Goal: Information Seeking & Learning: Learn about a topic

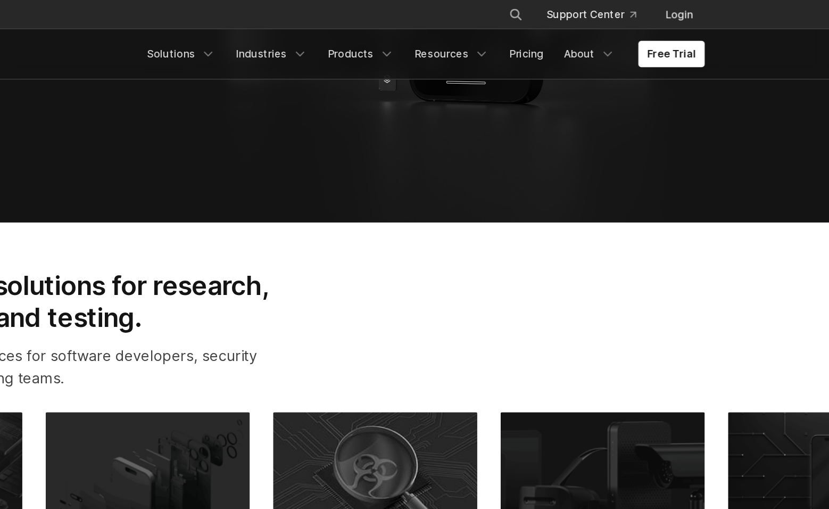
scroll to position [166, 0]
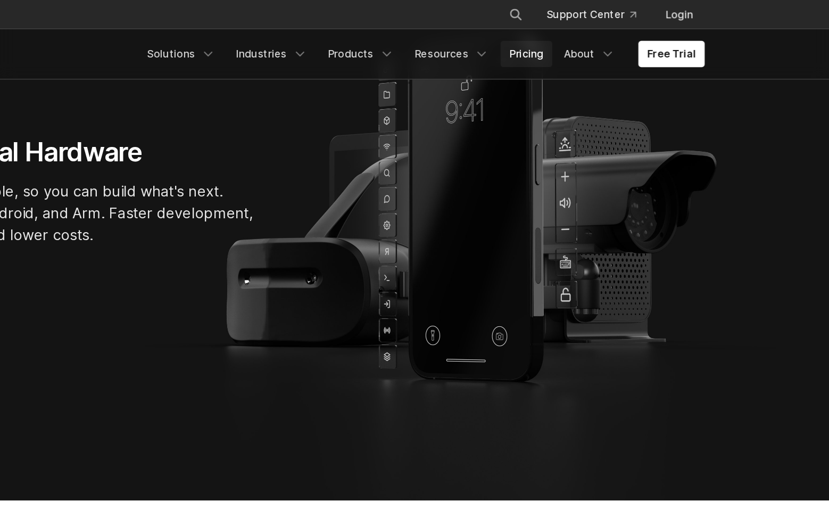
click at [611, 40] on link "Pricing" at bounding box center [608, 39] width 38 height 19
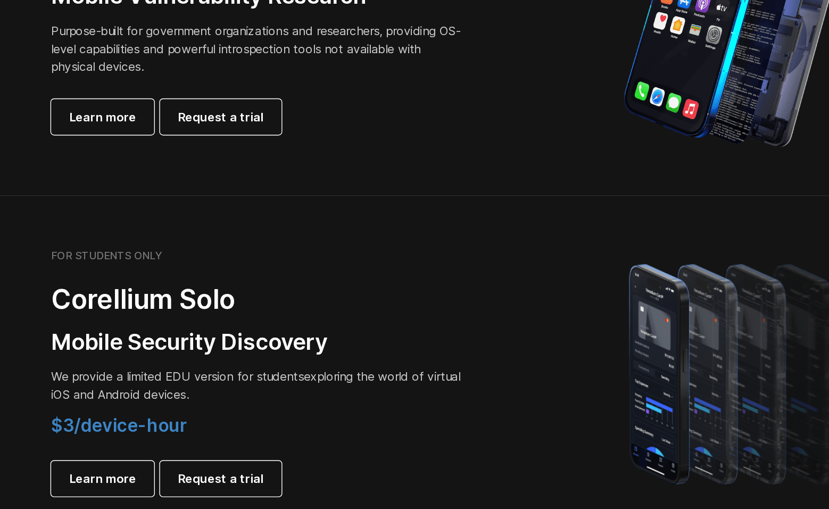
scroll to position [656, 0]
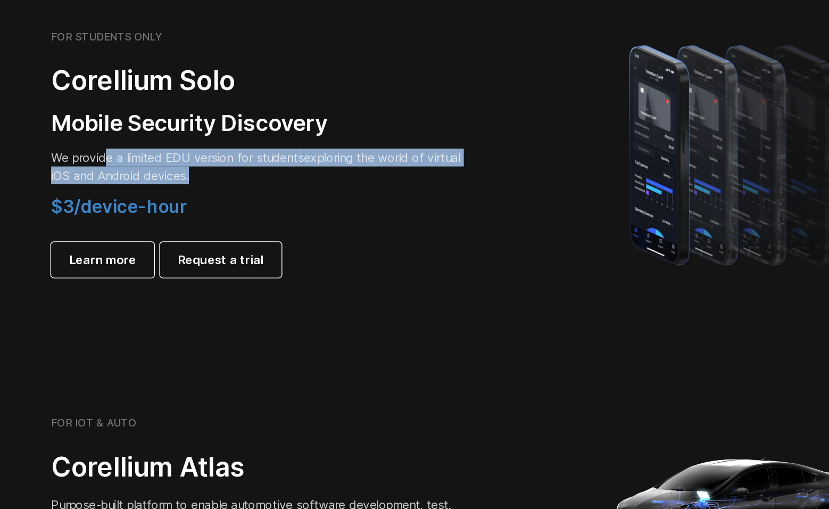
drag, startPoint x: 132, startPoint y: 254, endPoint x: 221, endPoint y: 274, distance: 91.1
click at [221, 274] on p "We provide a limited EDU version for students exploring the world of virtual iO…" at bounding box center [240, 263] width 298 height 26
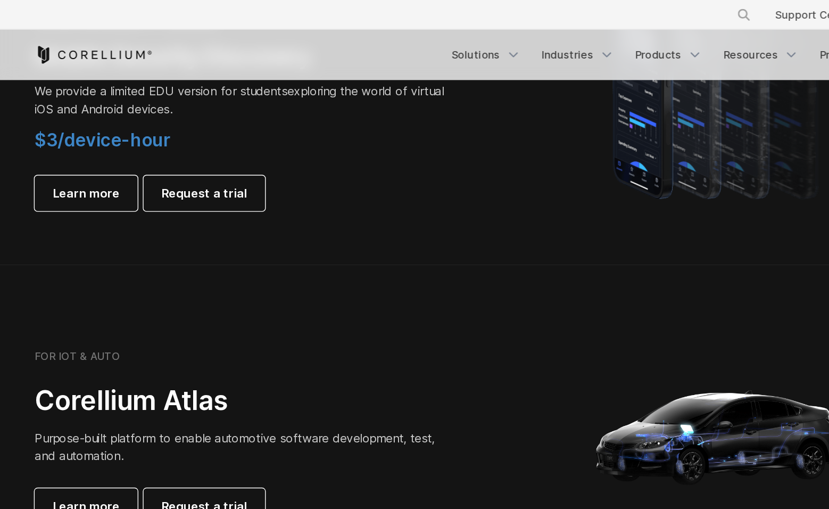
scroll to position [812, 0]
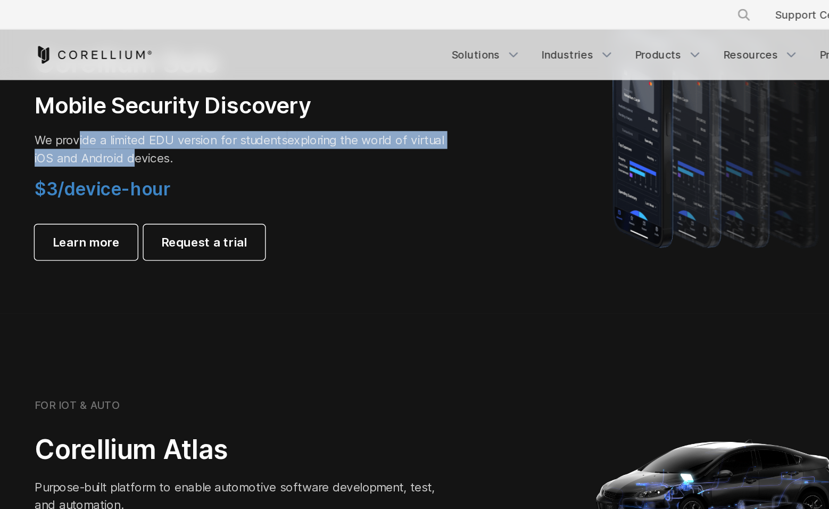
drag, startPoint x: 121, startPoint y: 105, endPoint x: 191, endPoint y: 118, distance: 70.4
click at [191, 118] on p "We provide a limited EDU version for students exploring the world of virtual iO…" at bounding box center [240, 107] width 298 height 26
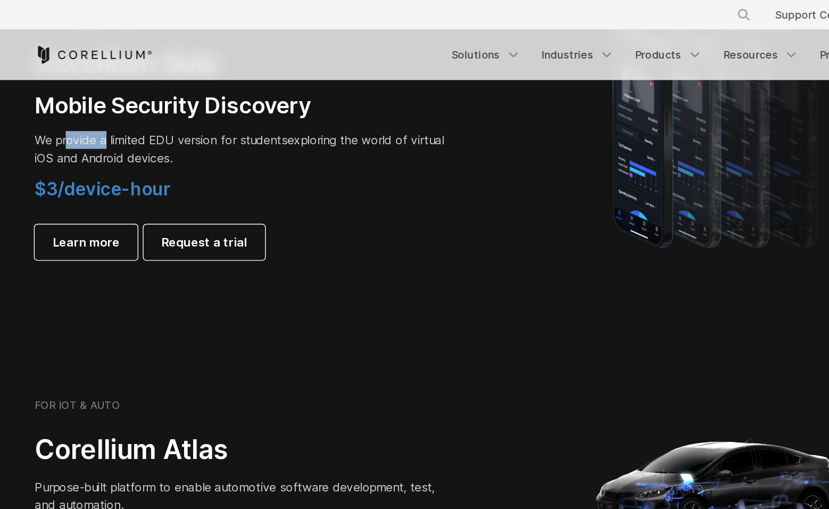
drag, startPoint x: 138, startPoint y: 102, endPoint x: 114, endPoint y: 97, distance: 23.8
click at [114, 97] on span "We provide a limited EDU version for students" at bounding box center [182, 100] width 182 height 11
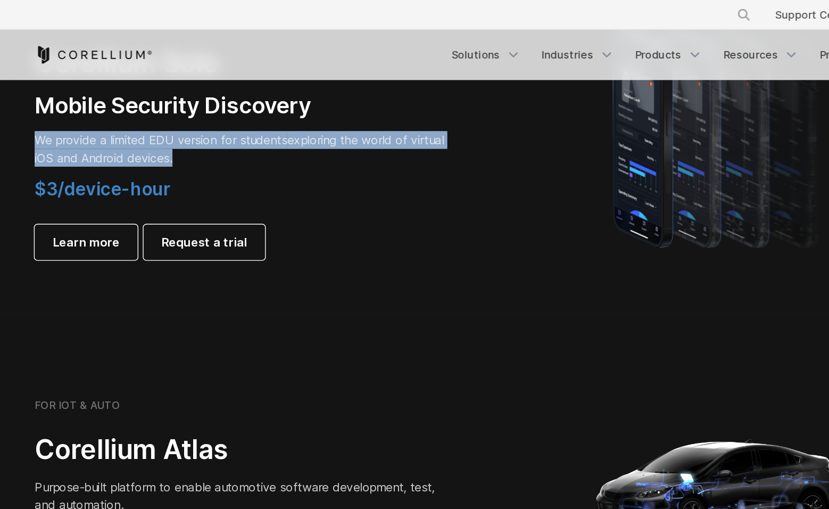
click at [114, 97] on span "We provide a limited EDU version for students" at bounding box center [182, 100] width 182 height 11
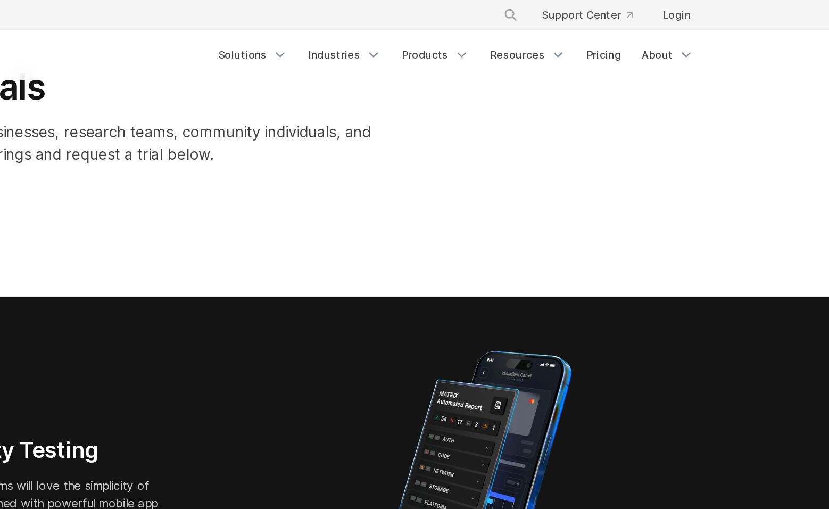
scroll to position [0, 0]
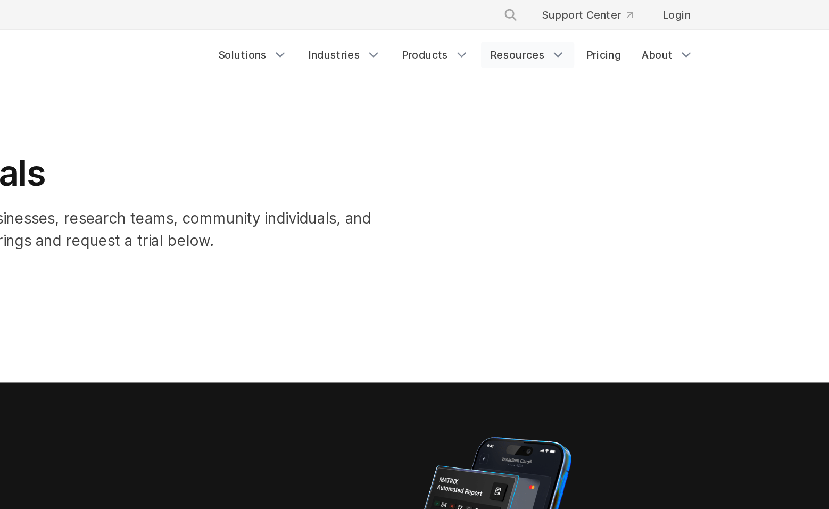
click at [605, 36] on link "Resources" at bounding box center [612, 39] width 67 height 19
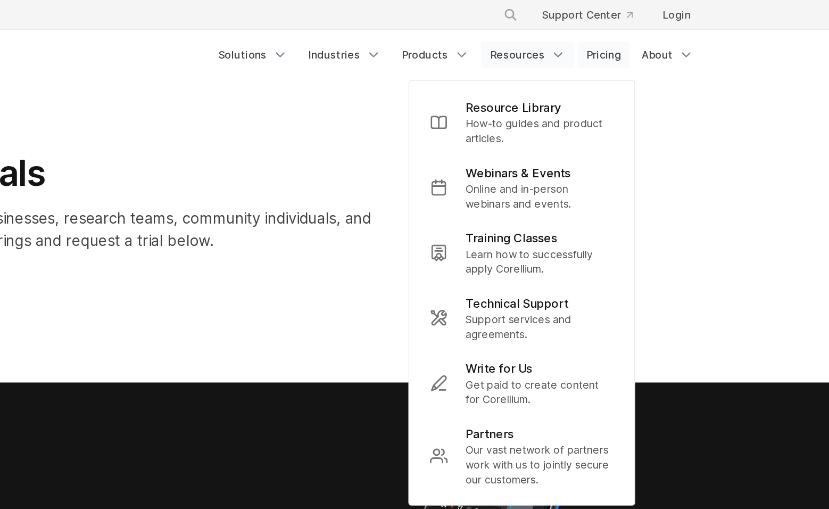
click at [675, 35] on link "Pricing" at bounding box center [667, 39] width 38 height 19
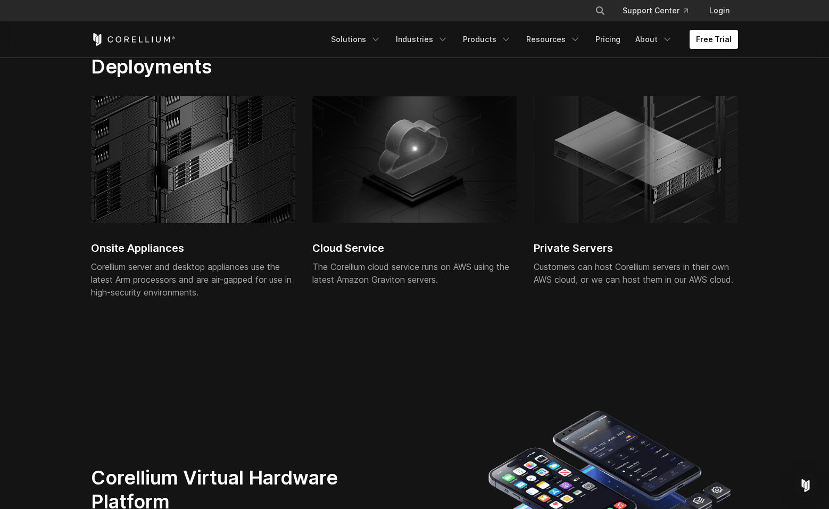
scroll to position [2426, 0]
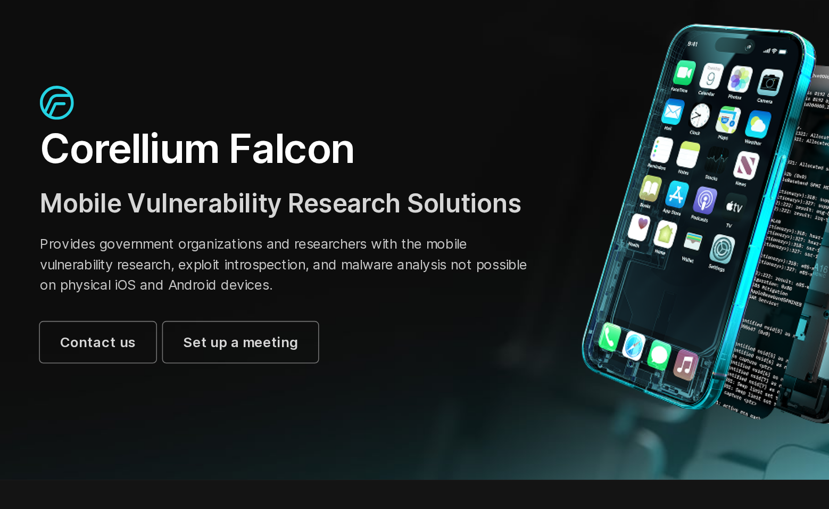
click at [177, 209] on span "Mobile Vulnerability Research Solutions" at bounding box center [242, 204] width 302 height 19
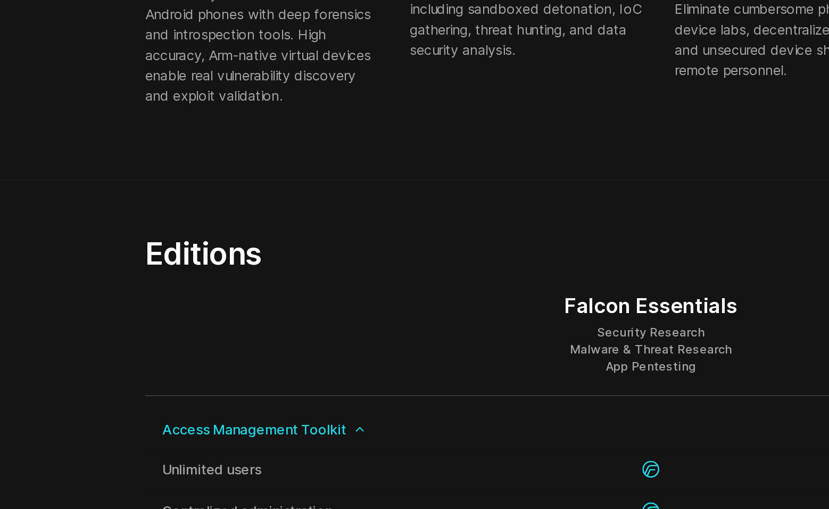
scroll to position [914, 0]
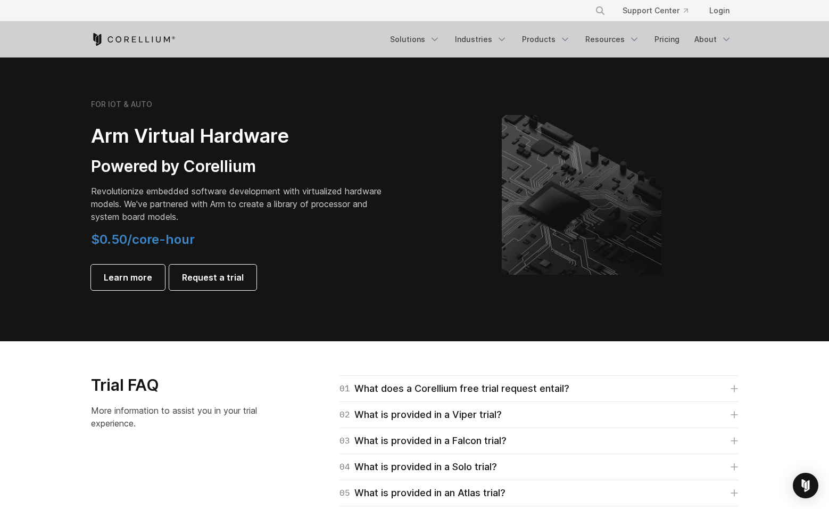
scroll to position [1221, 0]
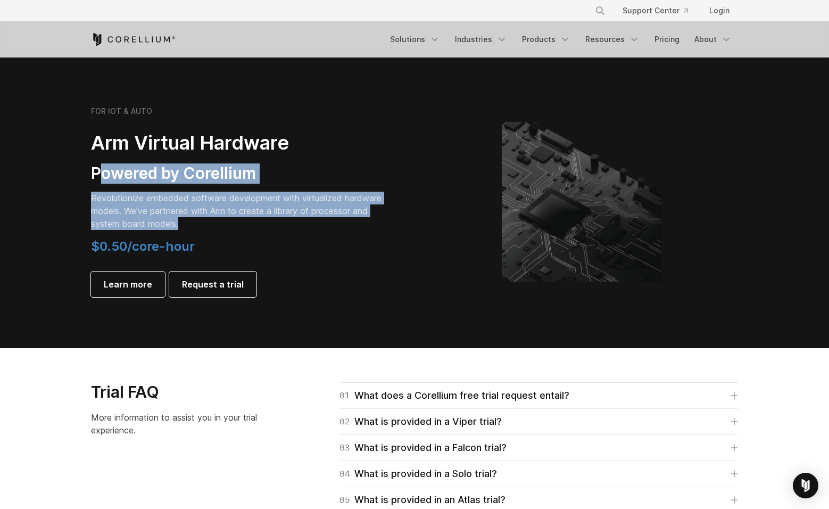
drag, startPoint x: 101, startPoint y: 172, endPoint x: 218, endPoint y: 237, distance: 133.5
click at [218, 238] on div "FOR IOT & AUTO Arm Virtual Hardware Powered by Corellium Revolutionize embedded…" at bounding box center [240, 201] width 298 height 191
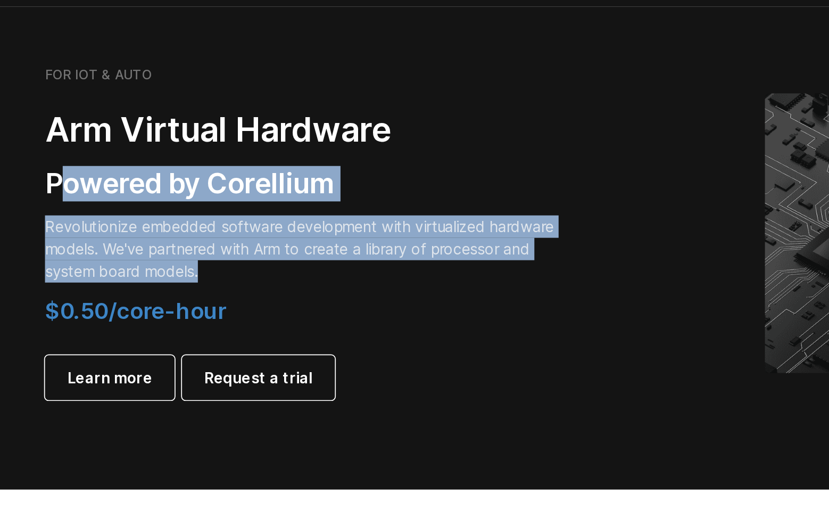
click at [155, 186] on div "FOR IOT & AUTO Arm Virtual Hardware Powered by Corellium Revolutionize embedded…" at bounding box center [240, 201] width 298 height 191
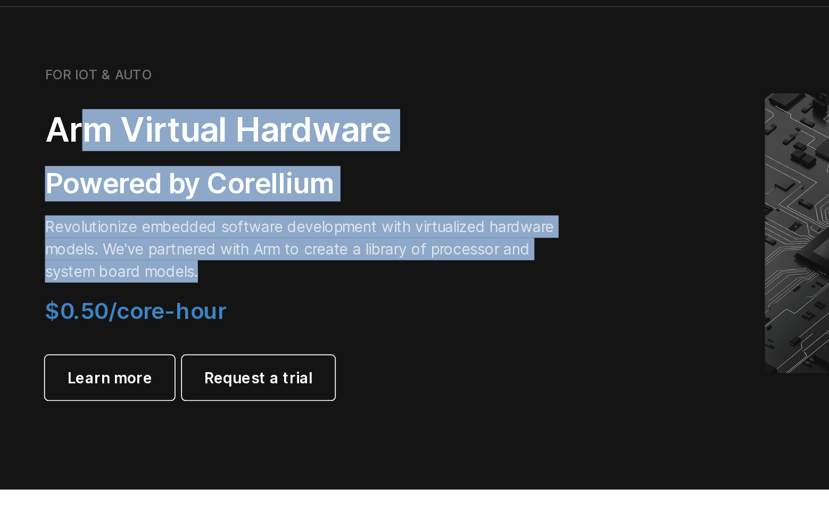
drag, startPoint x: 113, startPoint y: 143, endPoint x: 200, endPoint y: 219, distance: 115.4
click at [200, 219] on div "FOR IOT & AUTO Arm Virtual Hardware Powered by Corellium Revolutionize embedded…" at bounding box center [240, 201] width 298 height 191
click at [200, 219] on p "Revolutionize embedded software development with virtualized hardware models. W…" at bounding box center [240, 211] width 298 height 38
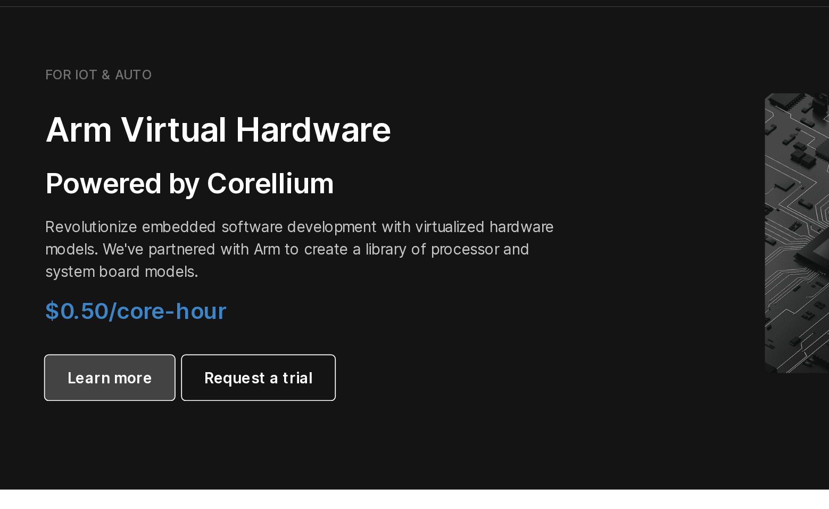
click at [144, 286] on span "Learn more" at bounding box center [128, 284] width 48 height 13
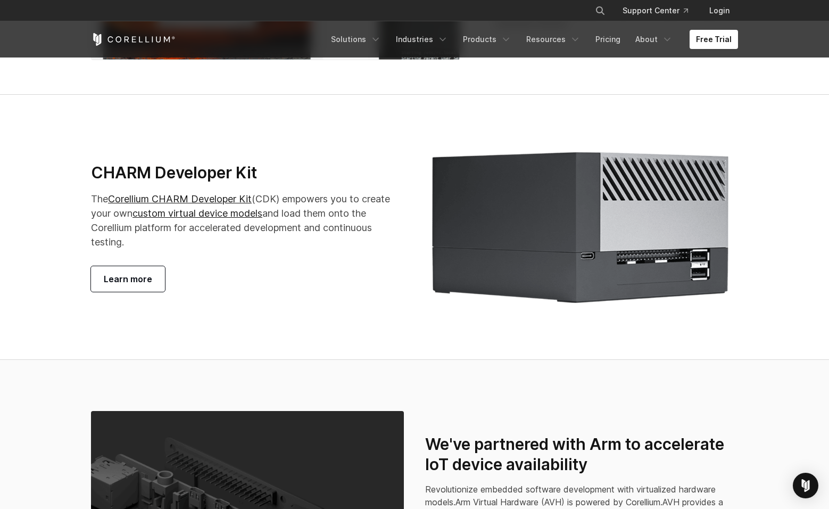
scroll to position [1996, 0]
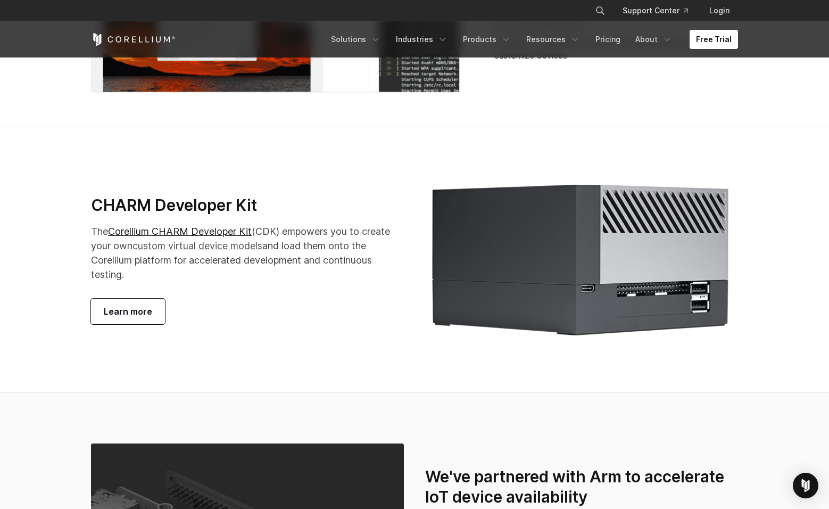
click at [206, 251] on link "custom virtual device models" at bounding box center [198, 245] width 130 height 11
click at [186, 237] on link "Corellium CHARM Developer Kit" at bounding box center [180, 231] width 144 height 11
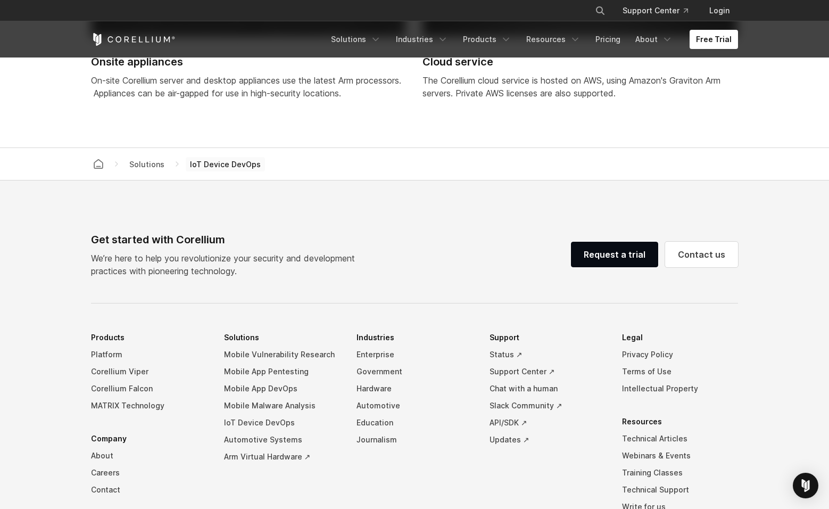
scroll to position [3052, 0]
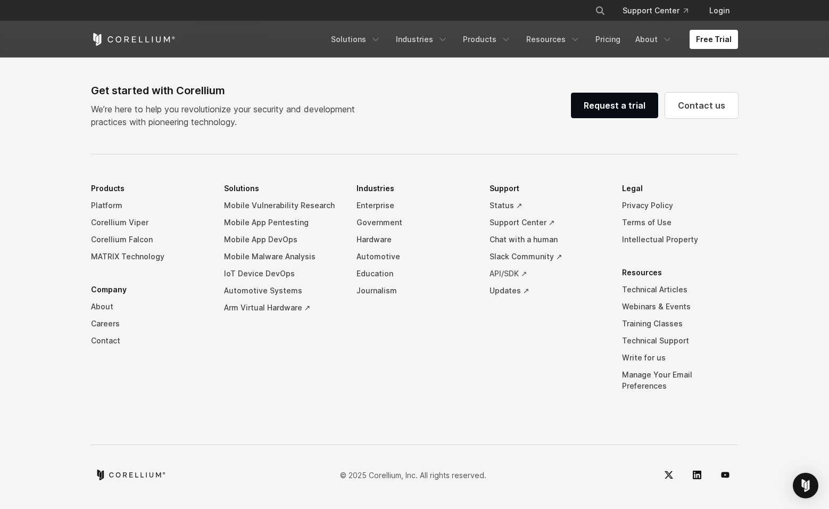
click at [521, 282] on link "API/SDK ↗" at bounding box center [548, 273] width 116 height 17
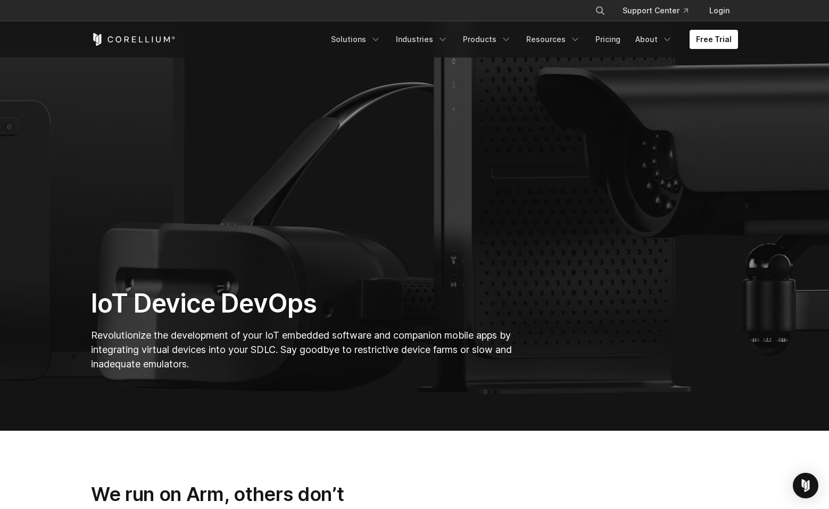
scroll to position [0, 0]
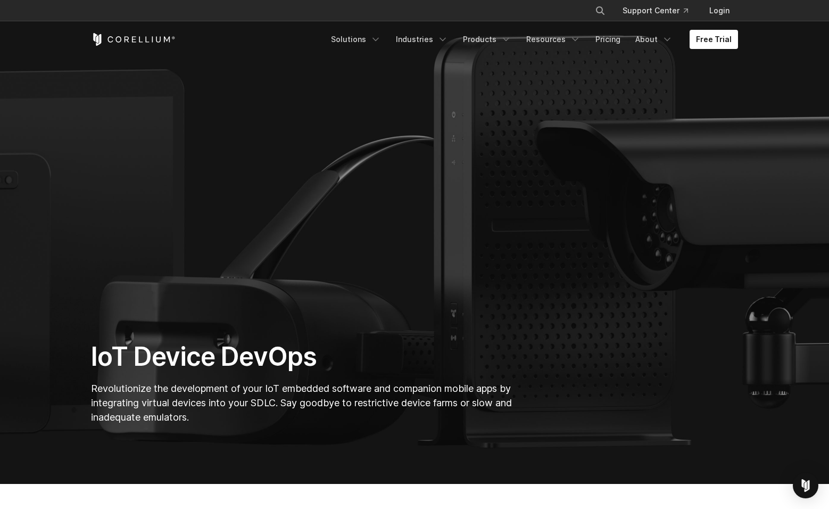
click at [145, 45] on icon "Corellium Home" at bounding box center [133, 39] width 85 height 13
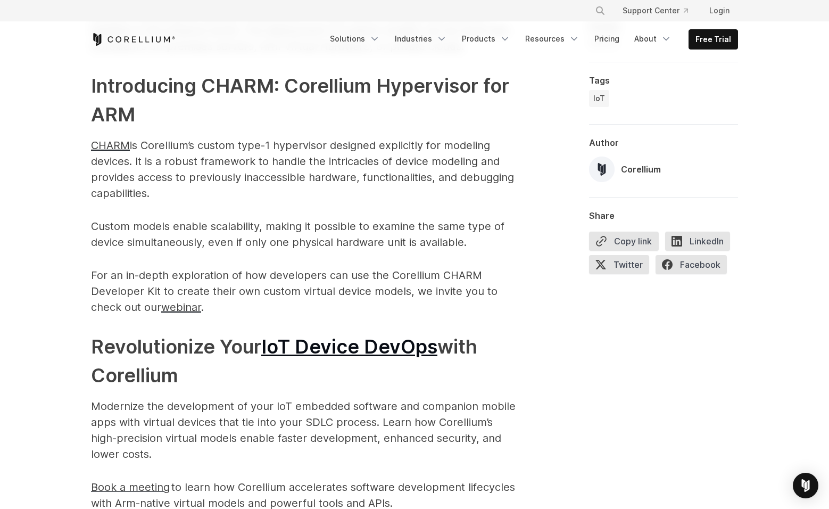
scroll to position [1912, 0]
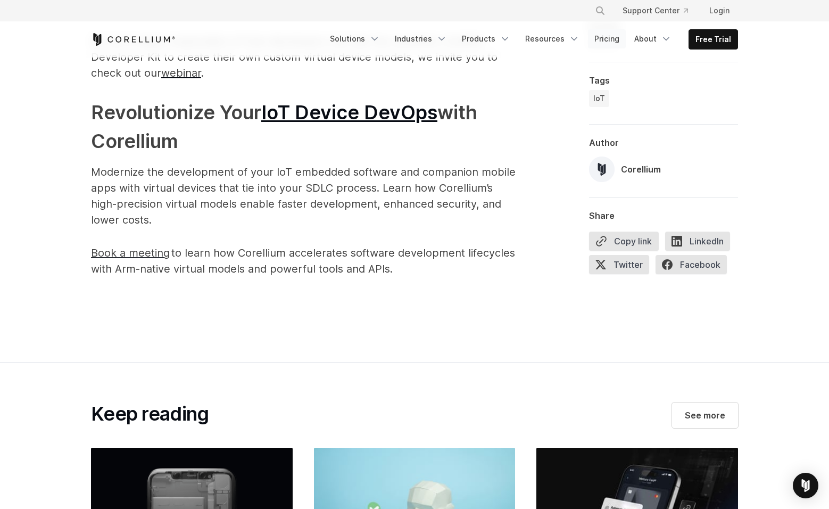
click at [614, 41] on link "Pricing" at bounding box center [607, 38] width 38 height 19
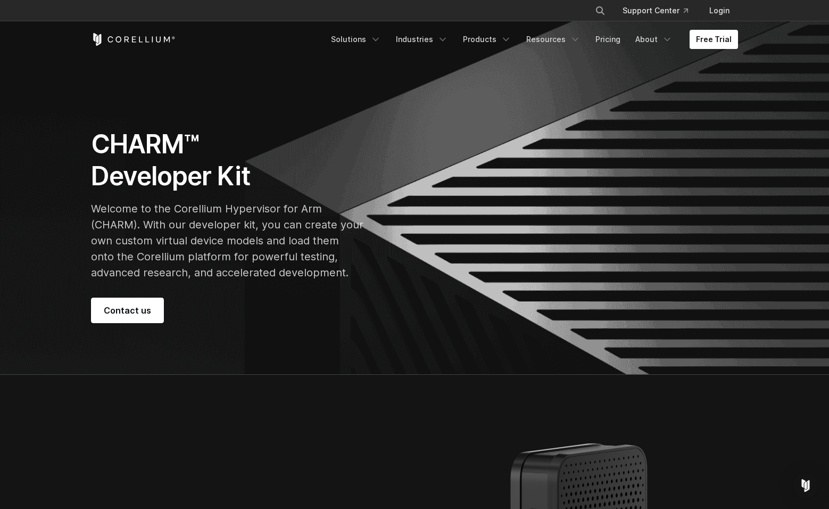
click at [121, 48] on div "Free Trial Solutions IoT" at bounding box center [414, 39] width 647 height 36
click at [123, 35] on icon "Corellium Home" at bounding box center [133, 39] width 85 height 13
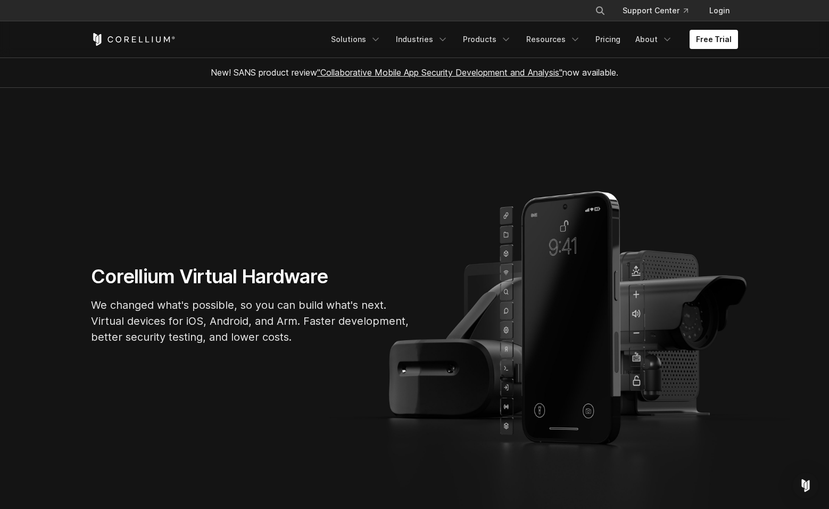
click at [476, 73] on link ""Collaborative Mobile App Security Development and Analysis"" at bounding box center [439, 72] width 245 height 11
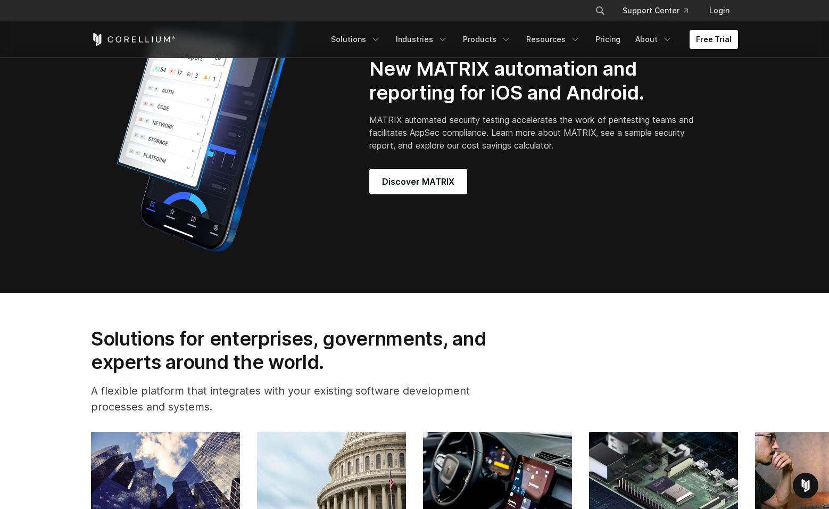
scroll to position [1043, 0]
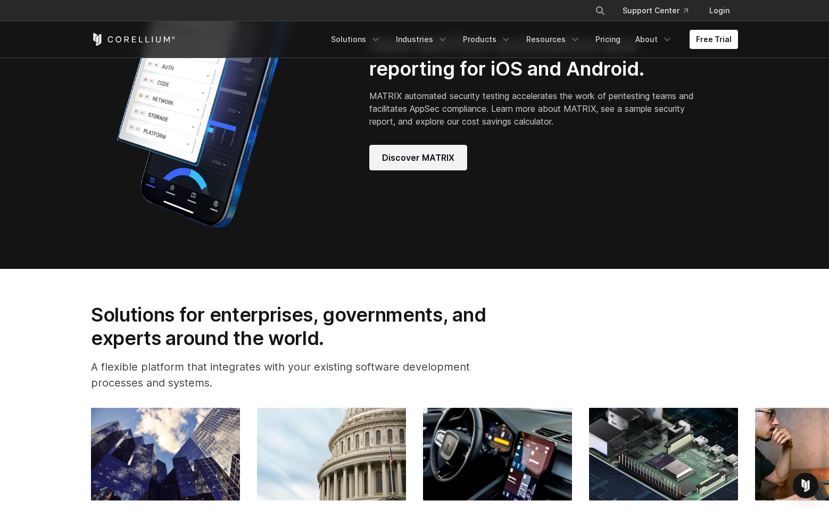
click at [400, 164] on span "Discover MATRIX" at bounding box center [418, 157] width 72 height 13
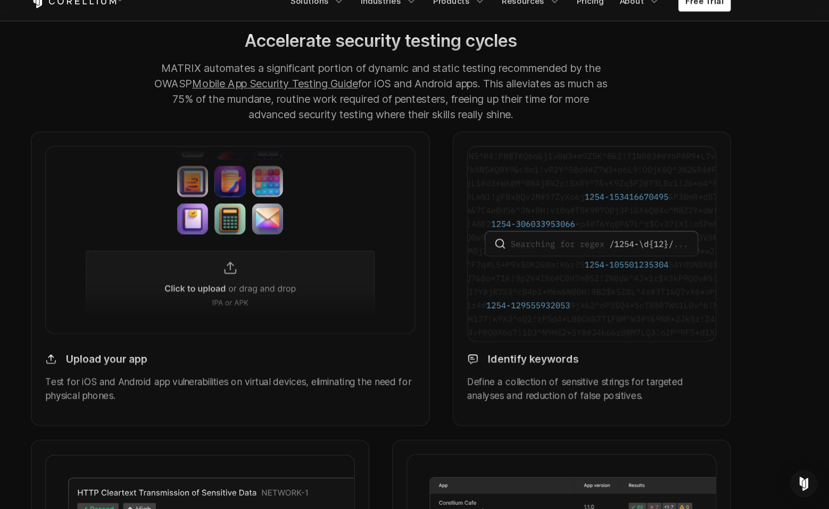
scroll to position [852, 0]
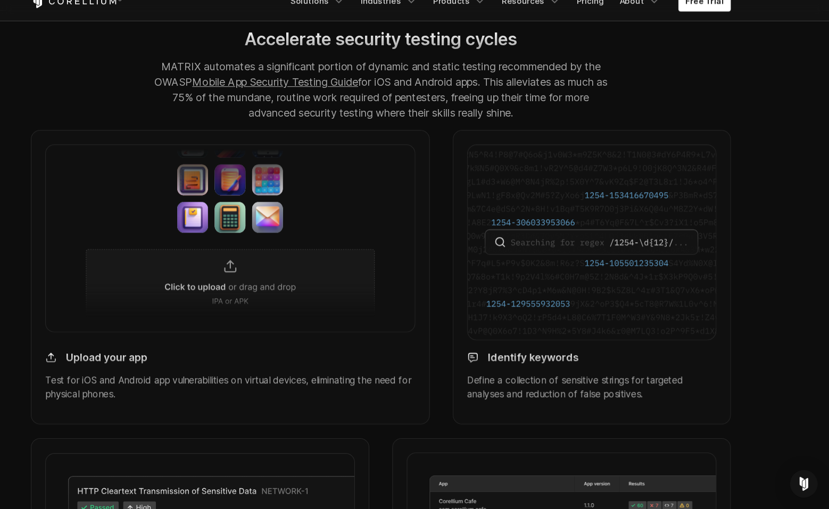
click at [275, 315] on img at bounding box center [275, 258] width 342 height 173
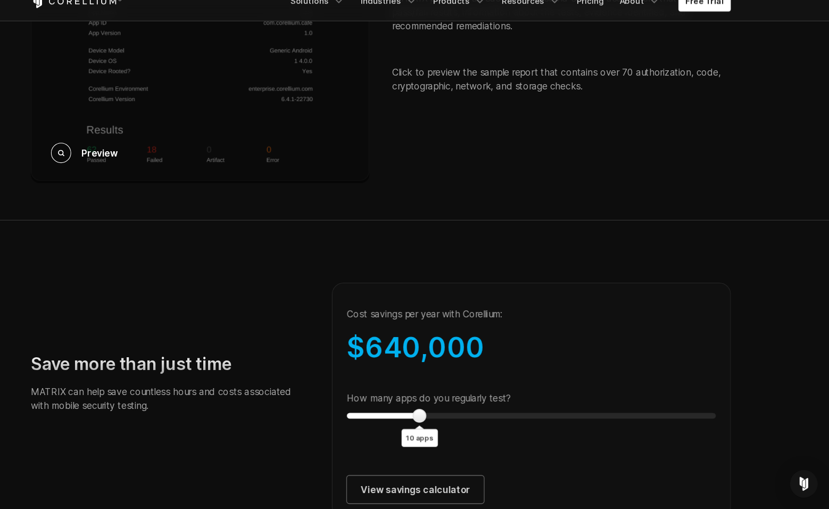
scroll to position [1927, 0]
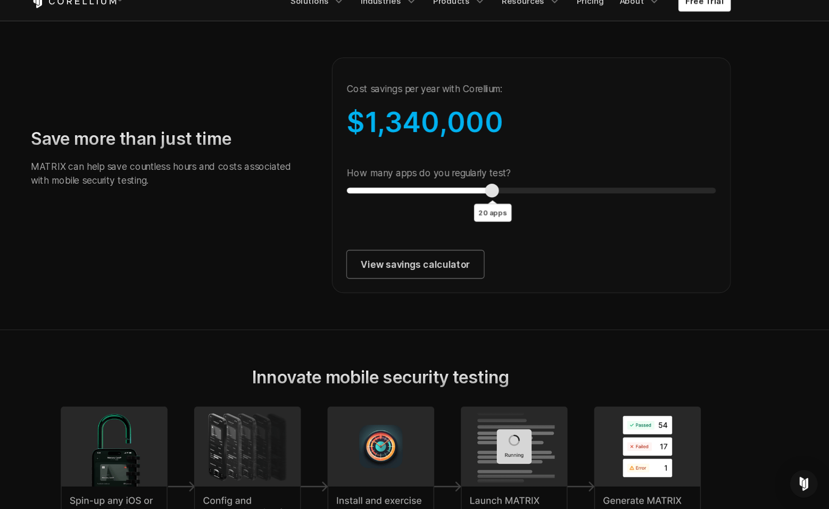
click at [650, 209] on div "How many apps do you regularly test? 20 apps" at bounding box center [553, 205] width 341 height 24
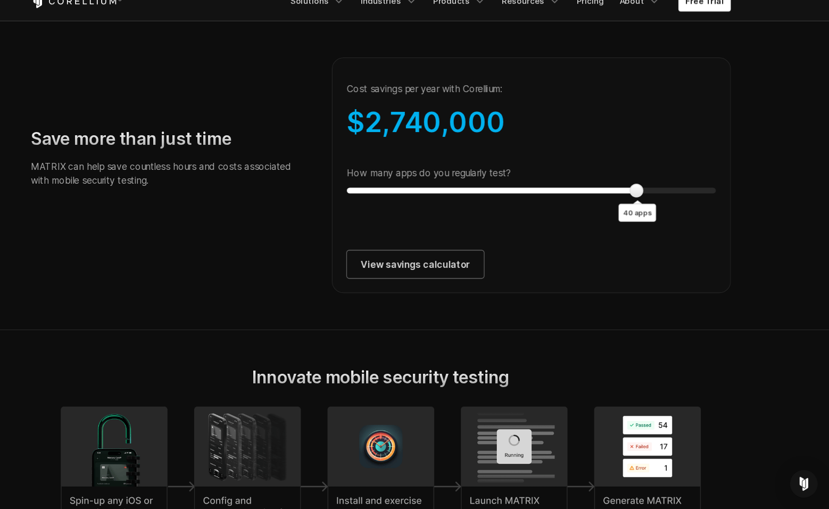
drag, startPoint x: 451, startPoint y: 227, endPoint x: 458, endPoint y: 234, distance: 9.8
click at [458, 234] on div "Cost savings per year with Corellium: $ 2,740,000 How many apps do you regularl…" at bounding box center [553, 201] width 369 height 218
type input "*"
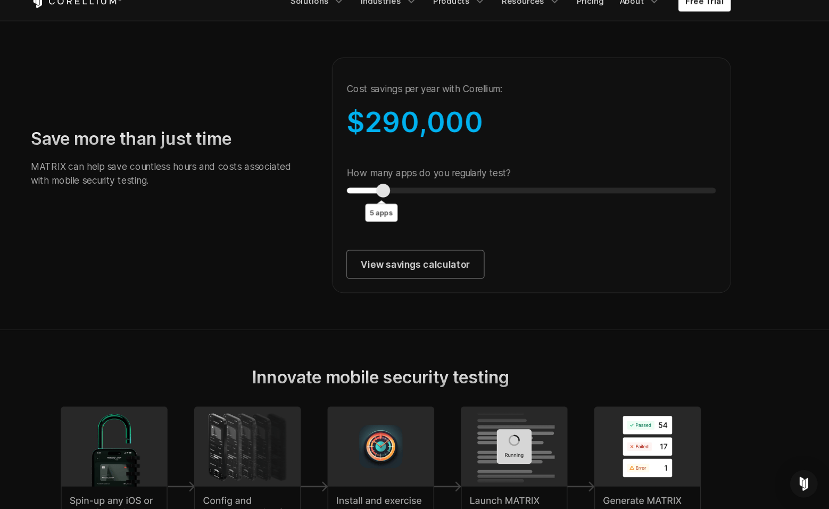
click at [413, 217] on div at bounding box center [553, 214] width 341 height 5
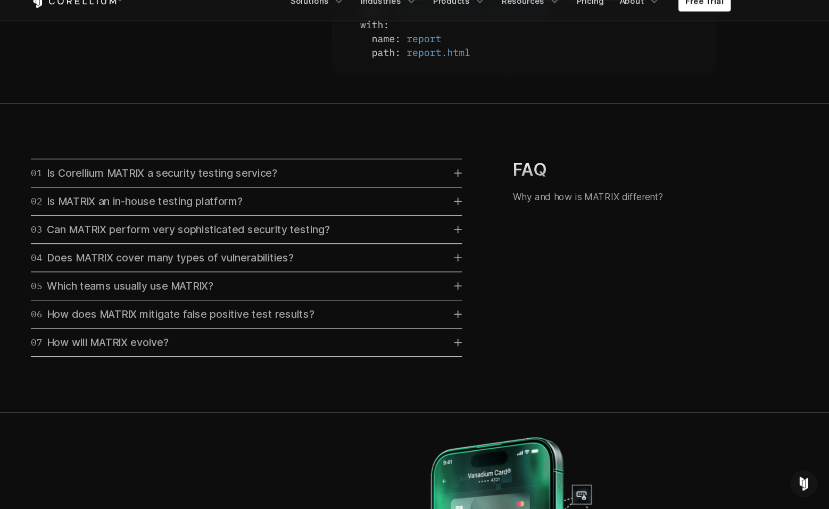
scroll to position [2968, 0]
click at [433, 203] on div "01 Is Corellium MATRIX a security testing service? No, the Corellium platform, …" at bounding box center [290, 197] width 399 height 27
click at [490, 211] on div "01 Is Corellium MATRIX a security testing service? No, the Corellium platform, …" at bounding box center [303, 275] width 424 height 183
click at [485, 201] on icon at bounding box center [486, 197] width 6 height 6
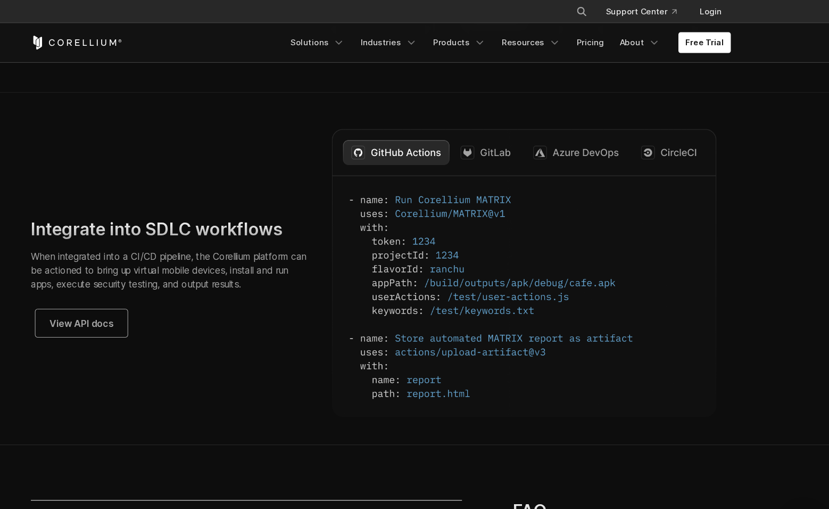
scroll to position [2680, 0]
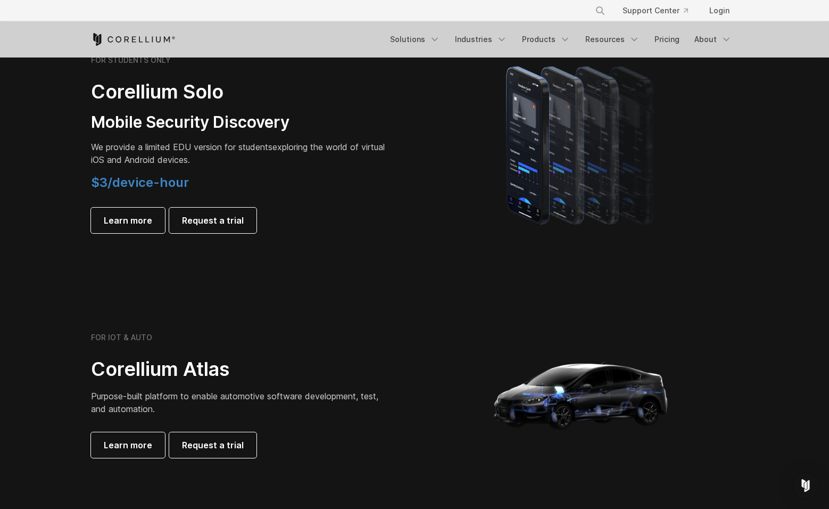
scroll to position [779, 0]
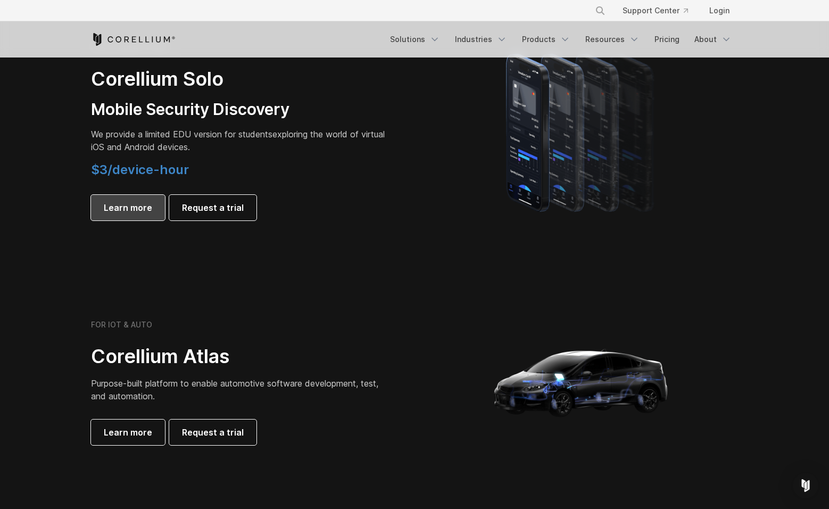
click at [138, 207] on span "Learn more" at bounding box center [128, 207] width 48 height 13
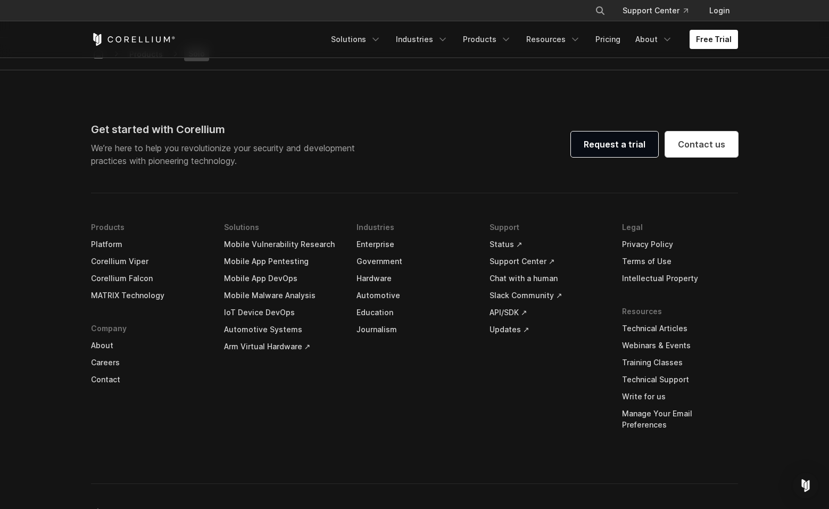
scroll to position [2186, 0]
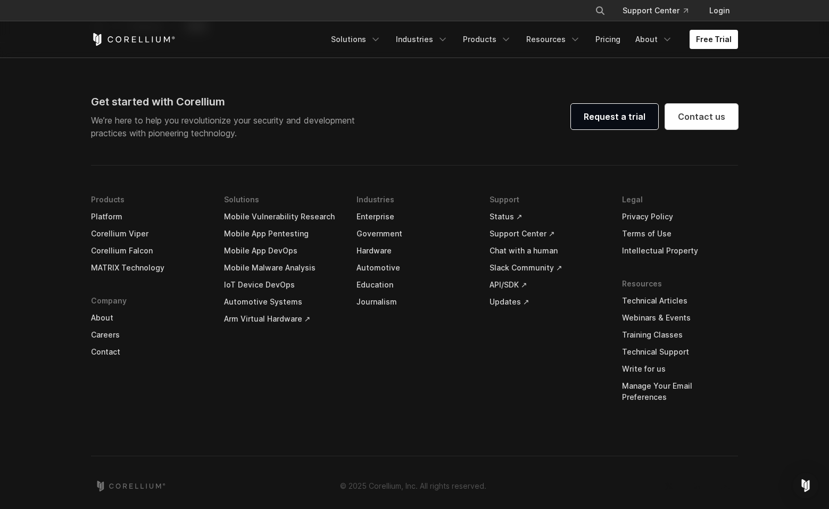
click at [374, 250] on link "Hardware" at bounding box center [415, 250] width 116 height 17
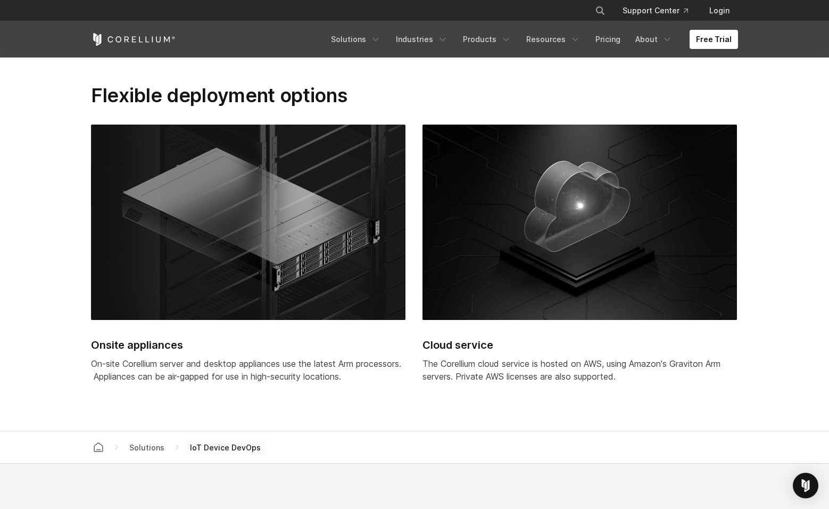
scroll to position [2635, 0]
